Goal: Task Accomplishment & Management: Use online tool/utility

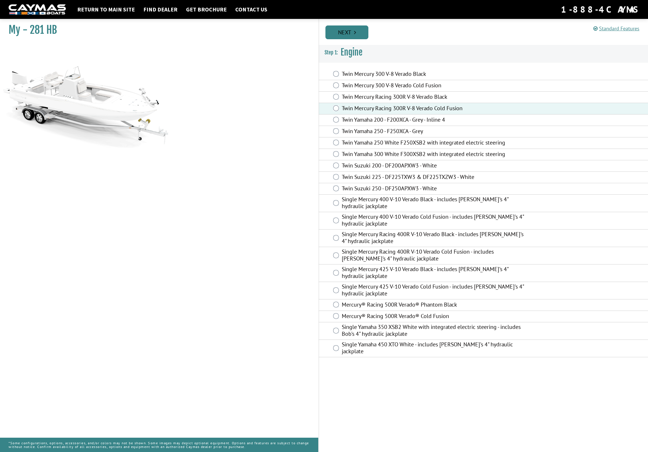
click at [351, 31] on link "Next" at bounding box center [347, 32] width 43 height 14
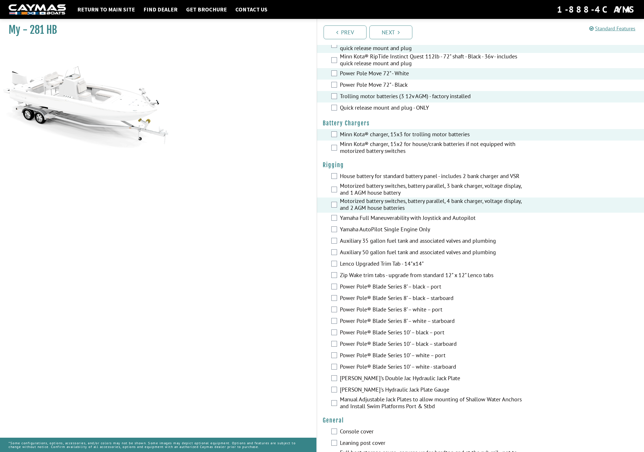
scroll to position [49, 0]
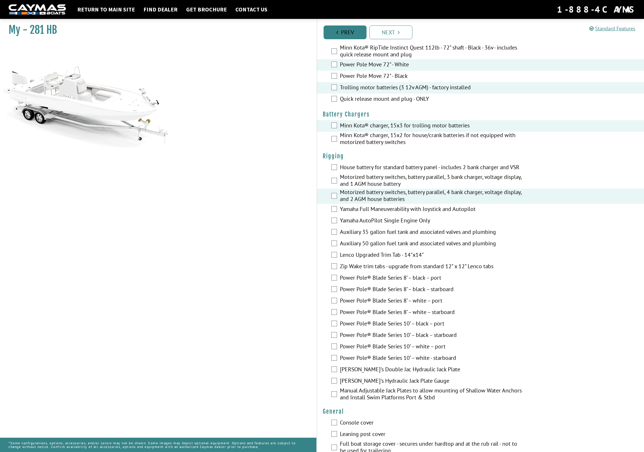
click at [339, 33] on link "Prev" at bounding box center [345, 32] width 43 height 14
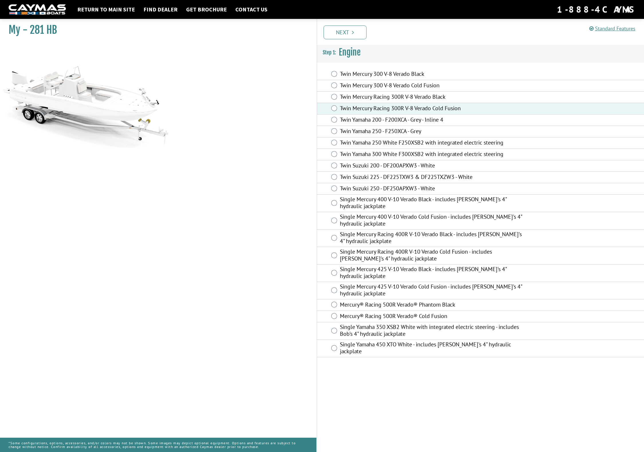
scroll to position [0, 0]
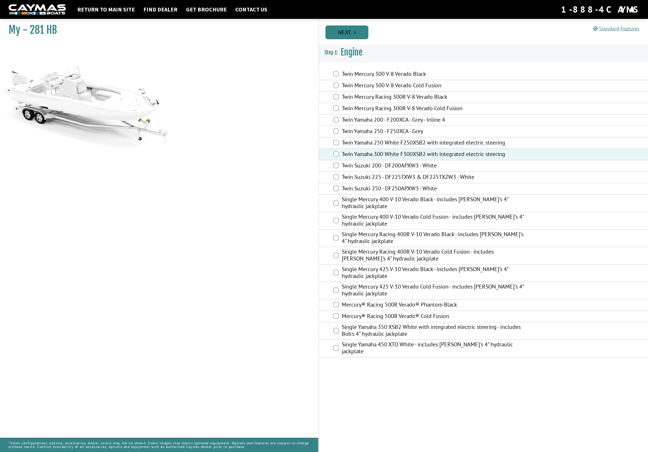
click at [353, 35] on link "Next" at bounding box center [347, 32] width 43 height 14
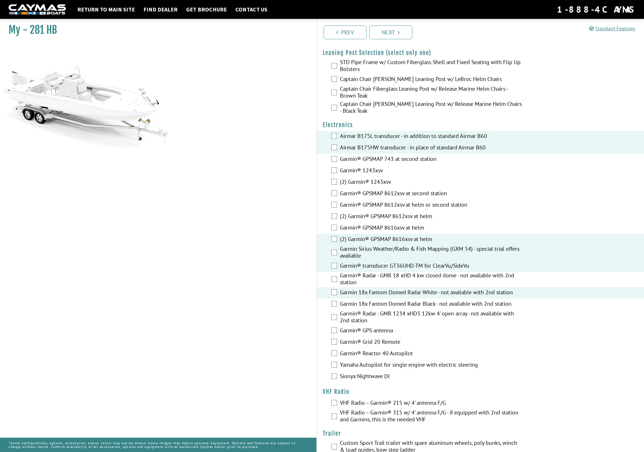
scroll to position [1331, 0]
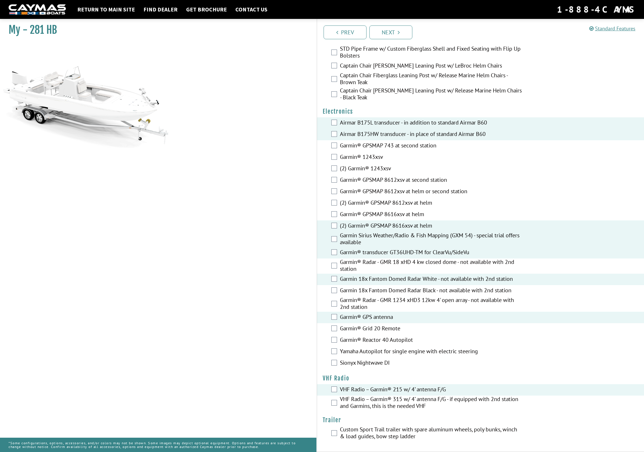
click at [355, 433] on label "Custom Sport Trail trailer with spare aluminum wheels, poly bunks, winch & load…" at bounding box center [431, 433] width 183 height 15
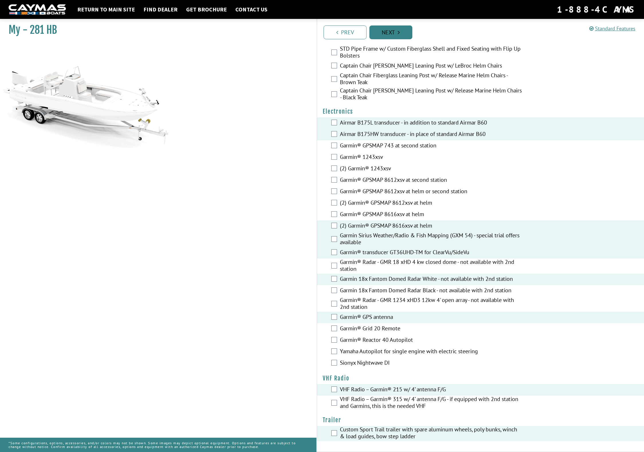
click at [390, 30] on link "Next" at bounding box center [390, 32] width 43 height 14
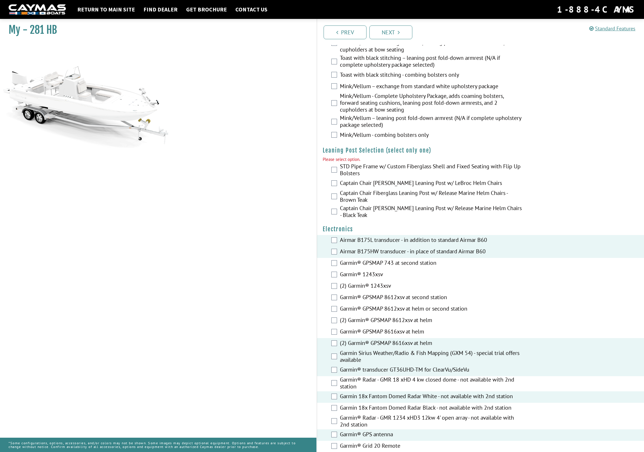
scroll to position [1337, 0]
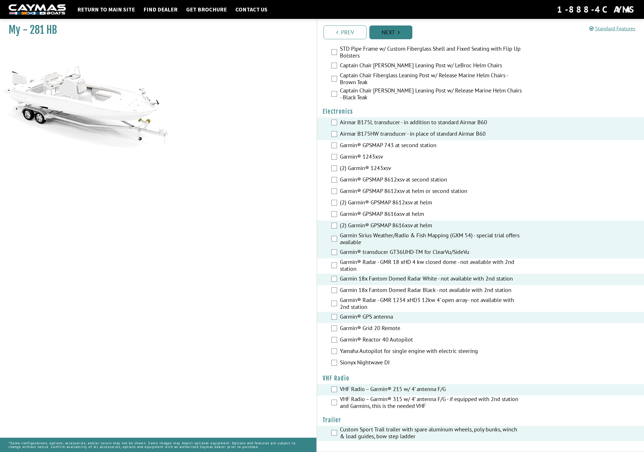
click at [388, 31] on link "Next" at bounding box center [390, 32] width 43 height 14
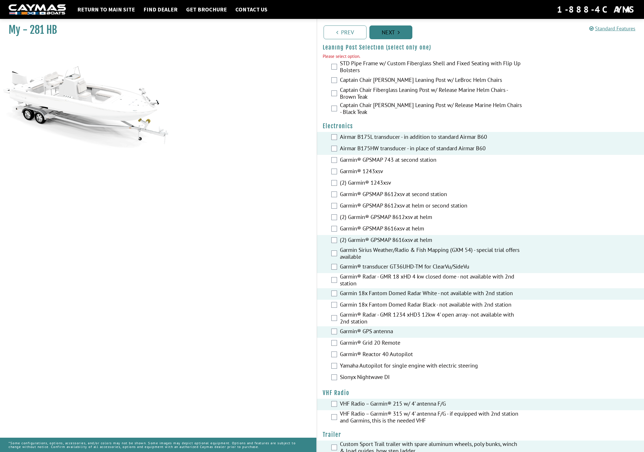
scroll to position [1319, 0]
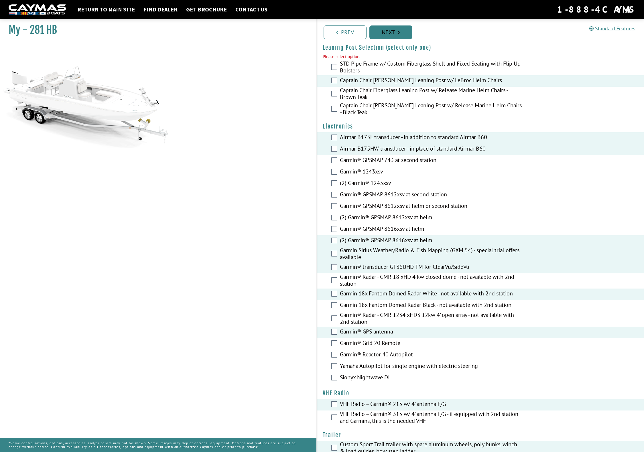
click at [393, 33] on link "Next" at bounding box center [390, 32] width 43 height 14
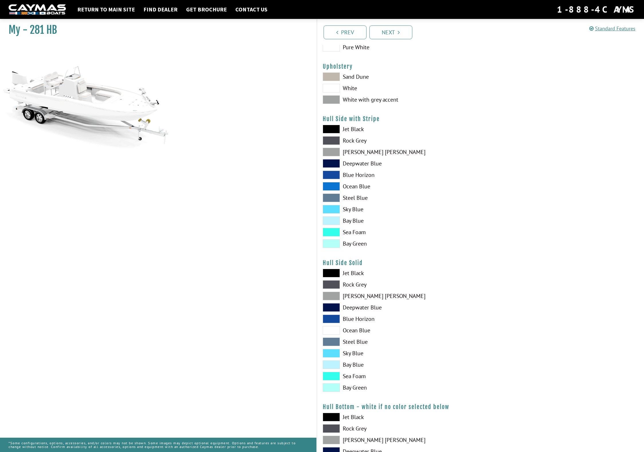
scroll to position [47, 0]
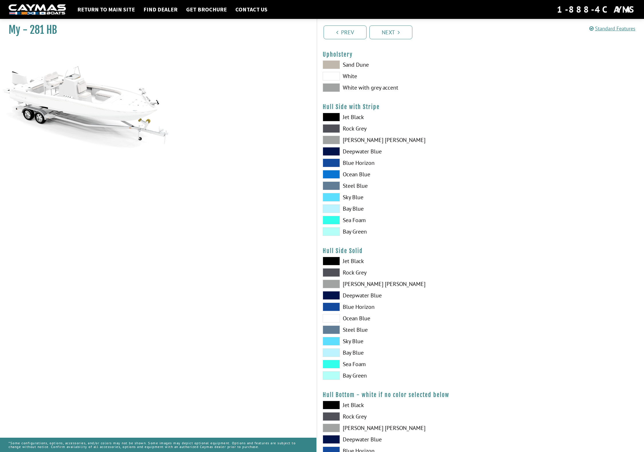
click at [327, 376] on span at bounding box center [331, 375] width 17 height 9
click at [330, 365] on span at bounding box center [331, 364] width 17 height 9
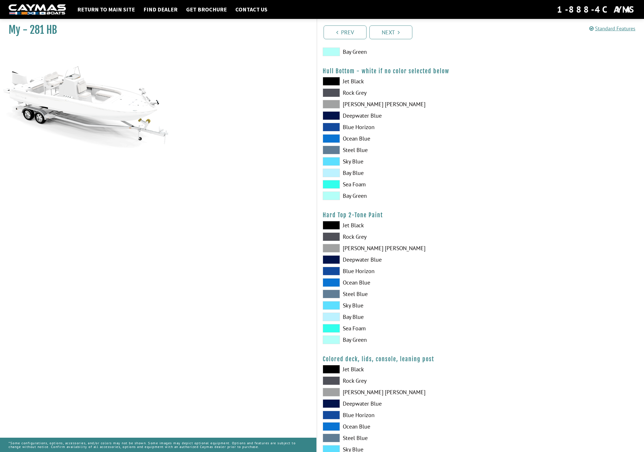
scroll to position [372, 0]
click at [331, 327] on span at bounding box center [331, 327] width 17 height 9
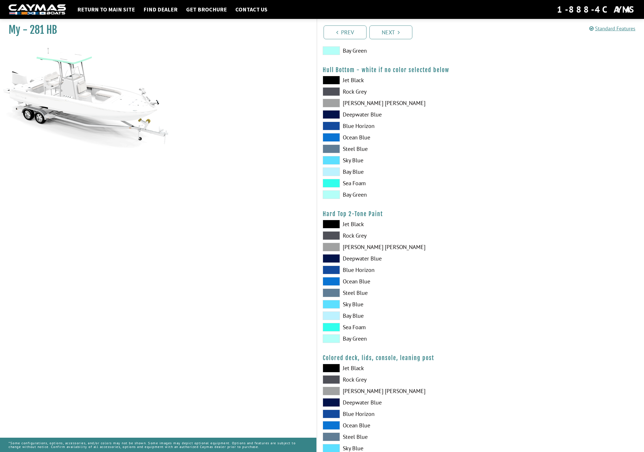
scroll to position [424, 0]
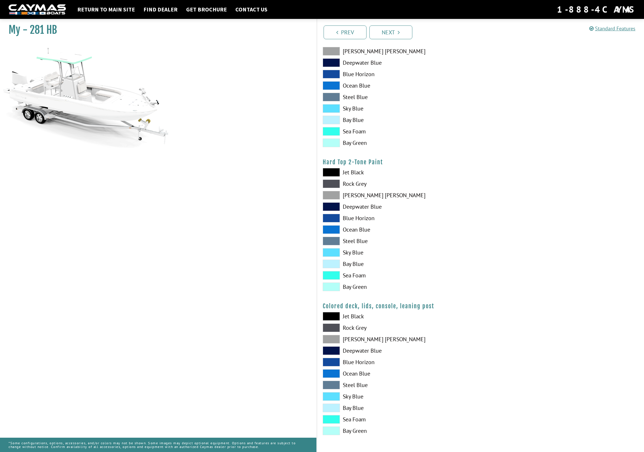
click at [330, 408] on span at bounding box center [331, 408] width 17 height 9
click at [336, 430] on span at bounding box center [331, 431] width 17 height 9
click at [379, 29] on link "Next" at bounding box center [390, 32] width 43 height 14
